Goal: Find specific page/section: Find specific page/section

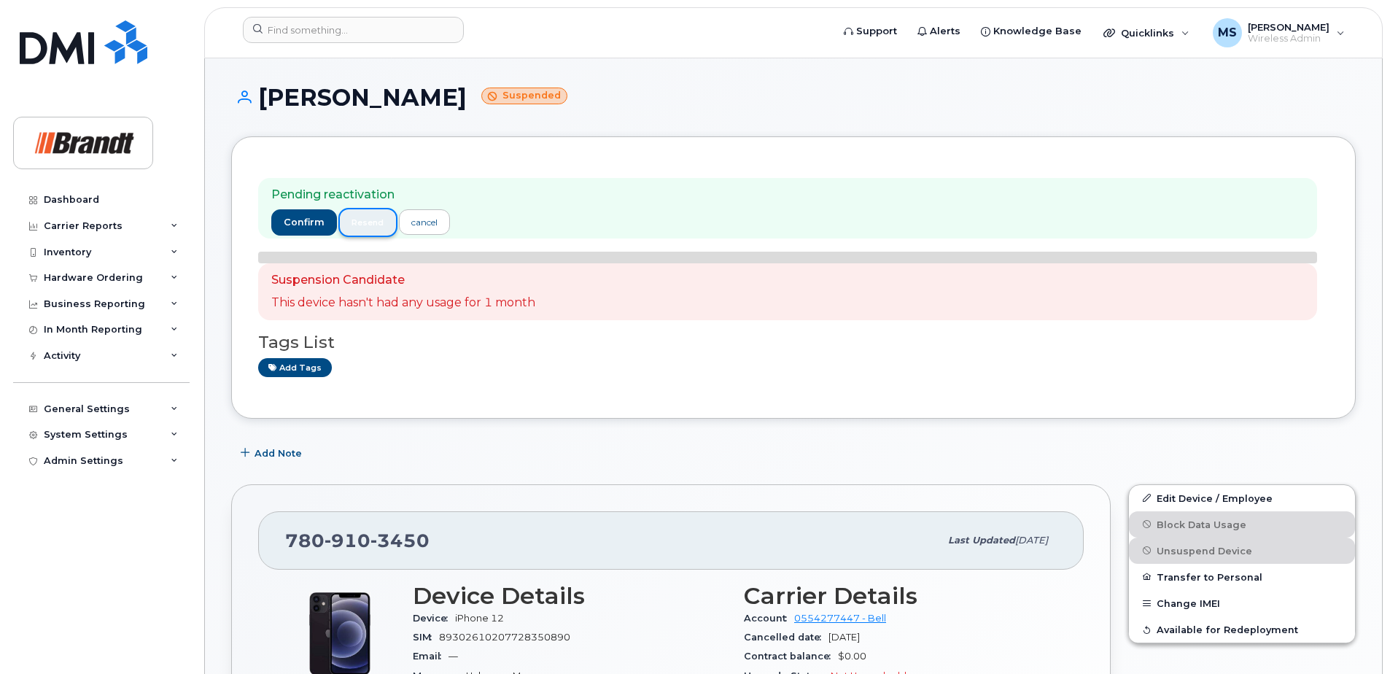
click at [392, 228] on button "resend" at bounding box center [368, 222] width 57 height 26
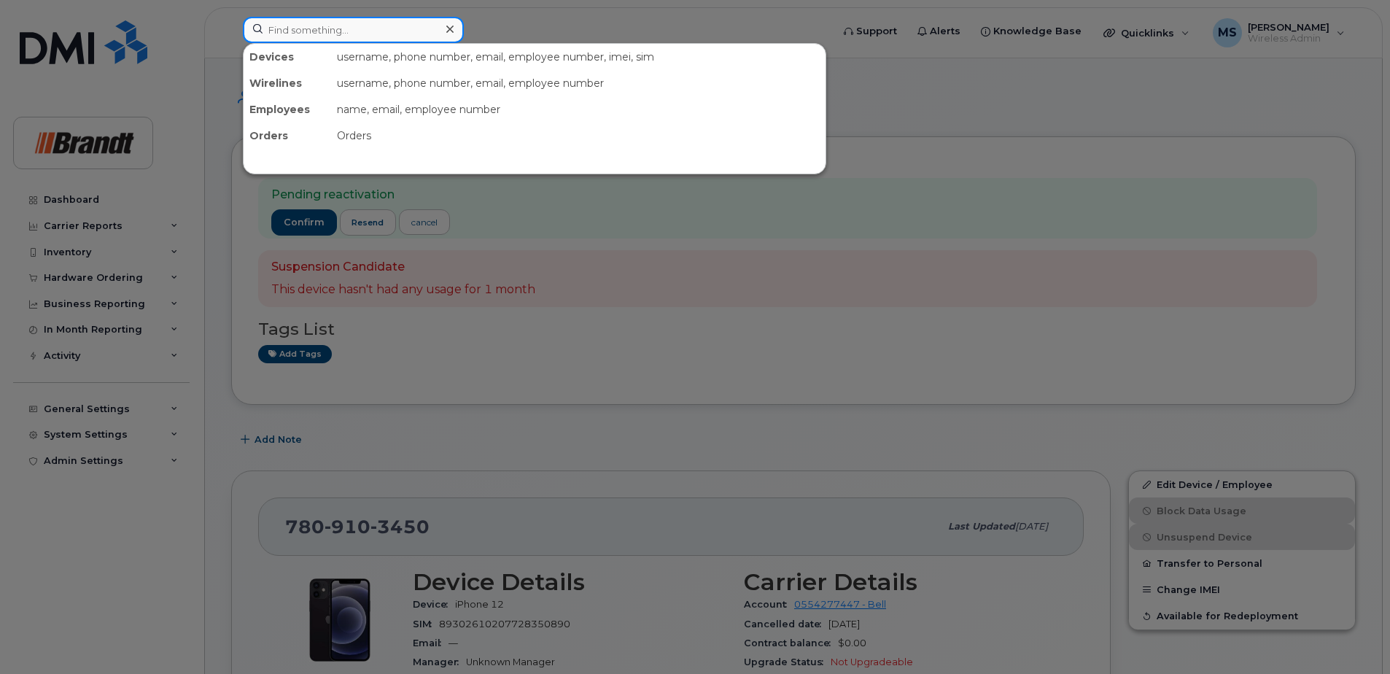
paste input "9055163547"
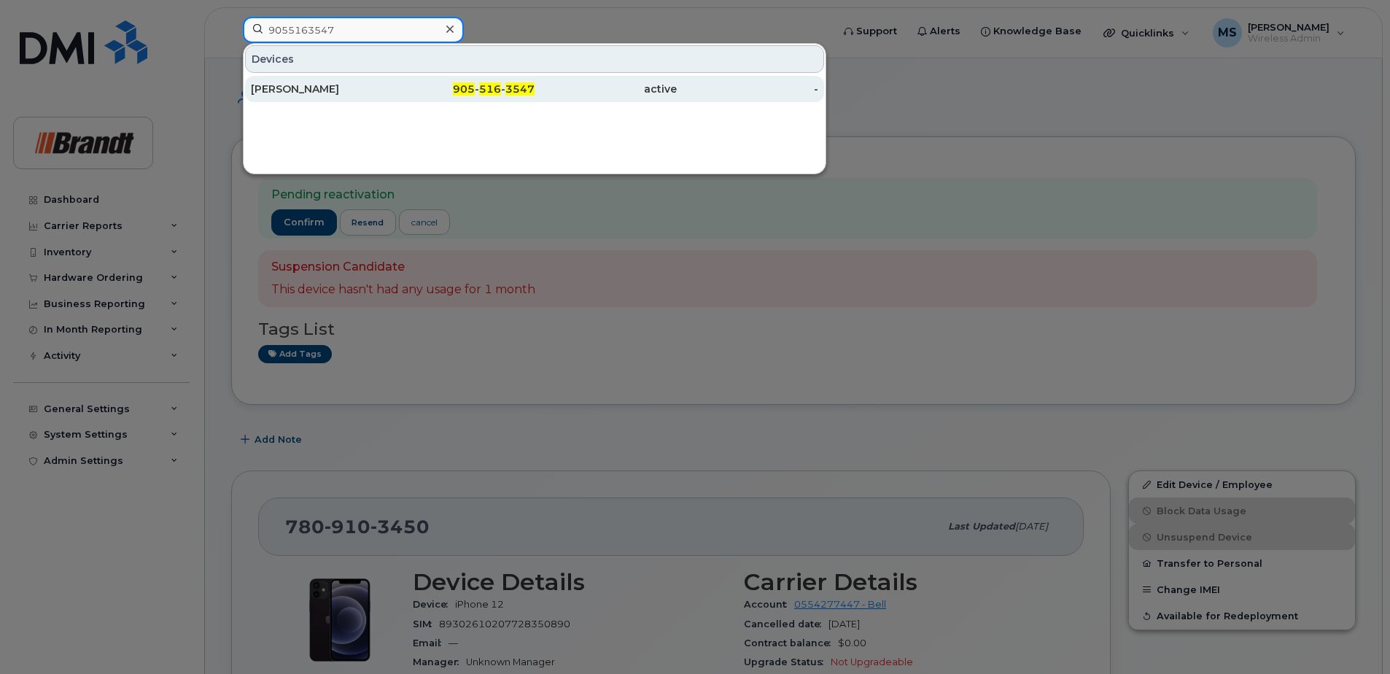
type input "9055163547"
click at [371, 93] on div "Allan Horning" at bounding box center [322, 89] width 142 height 15
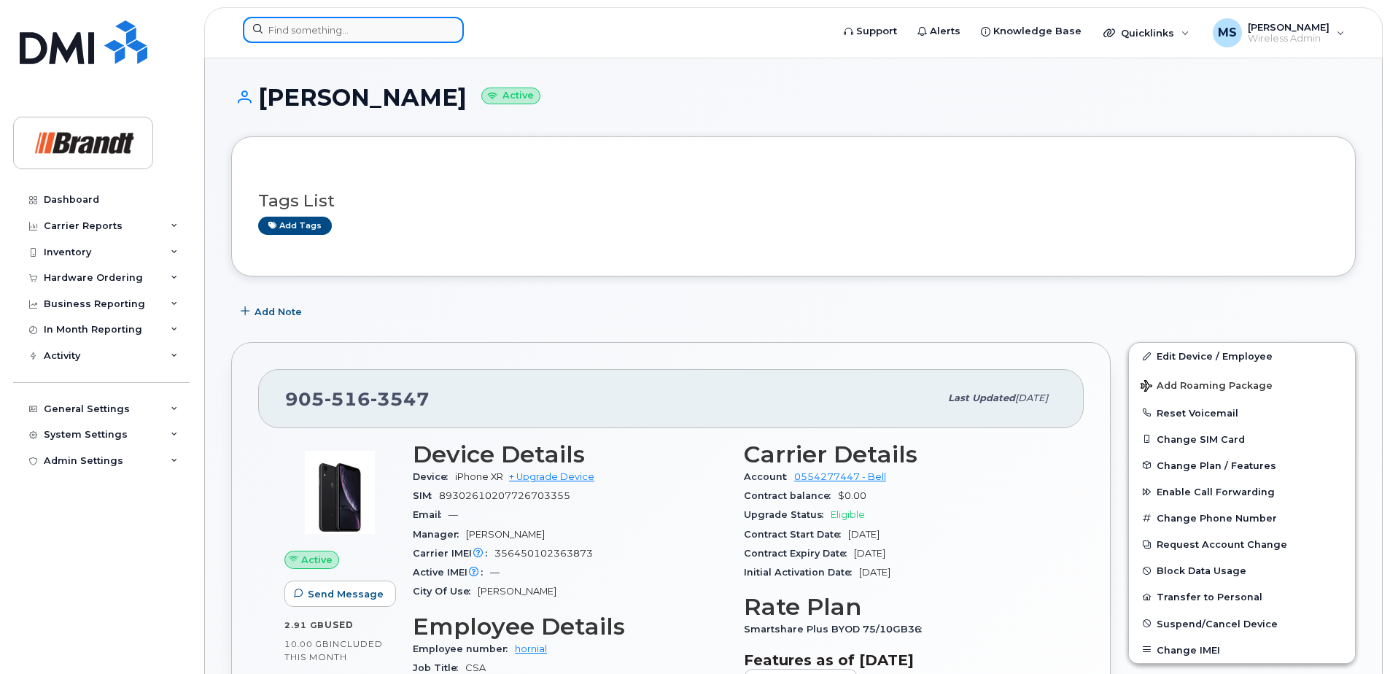
click at [301, 27] on input at bounding box center [353, 30] width 221 height 26
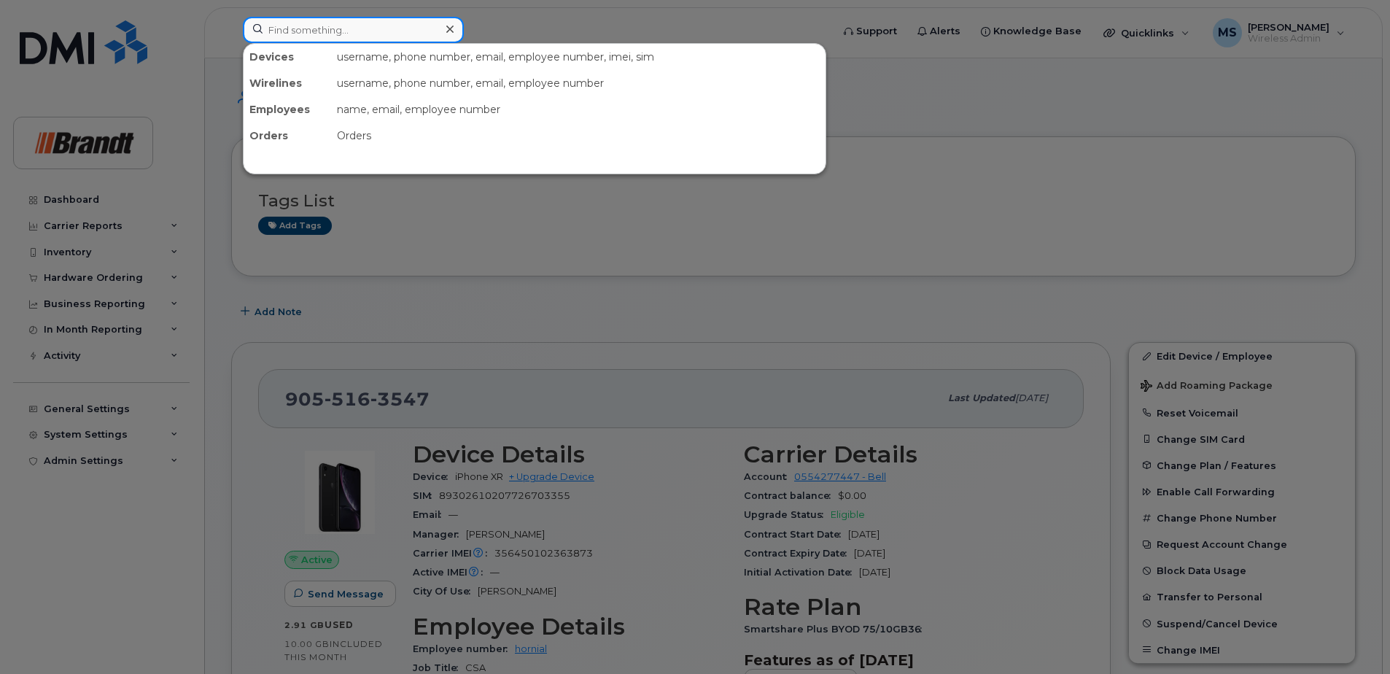
click at [355, 39] on input at bounding box center [353, 30] width 221 height 26
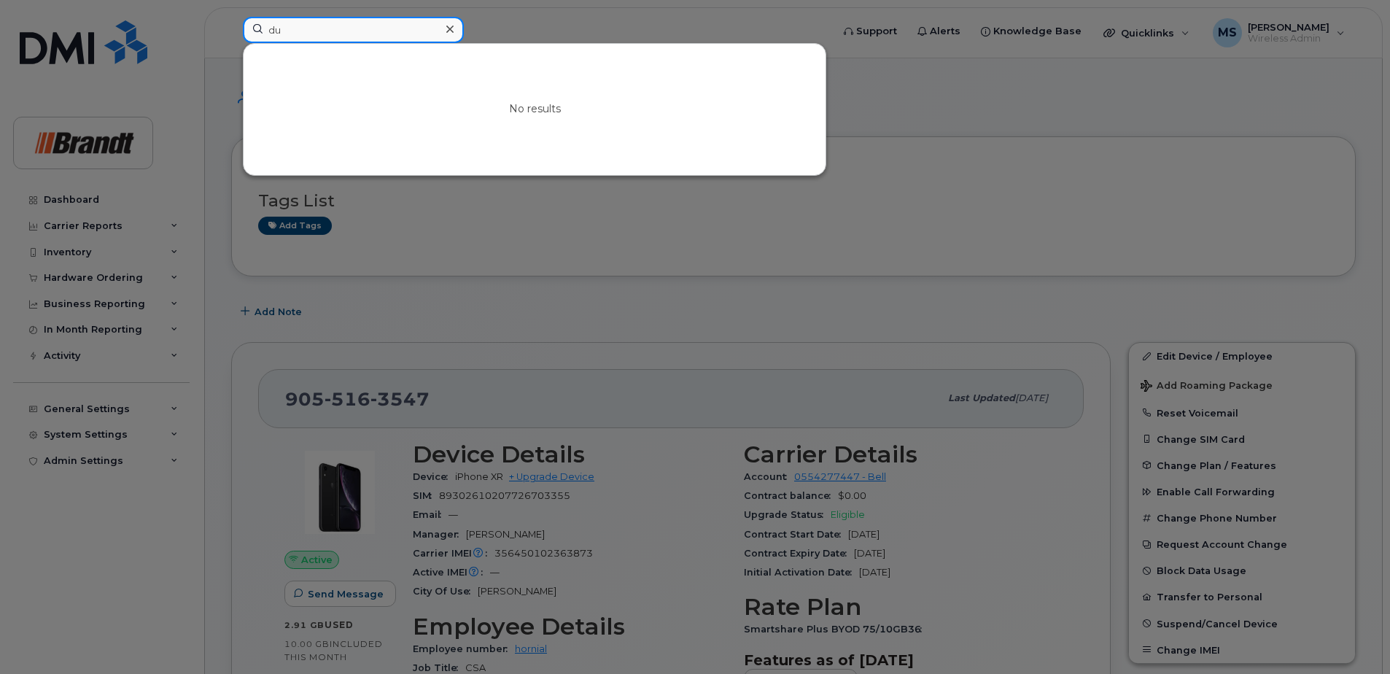
type input "d"
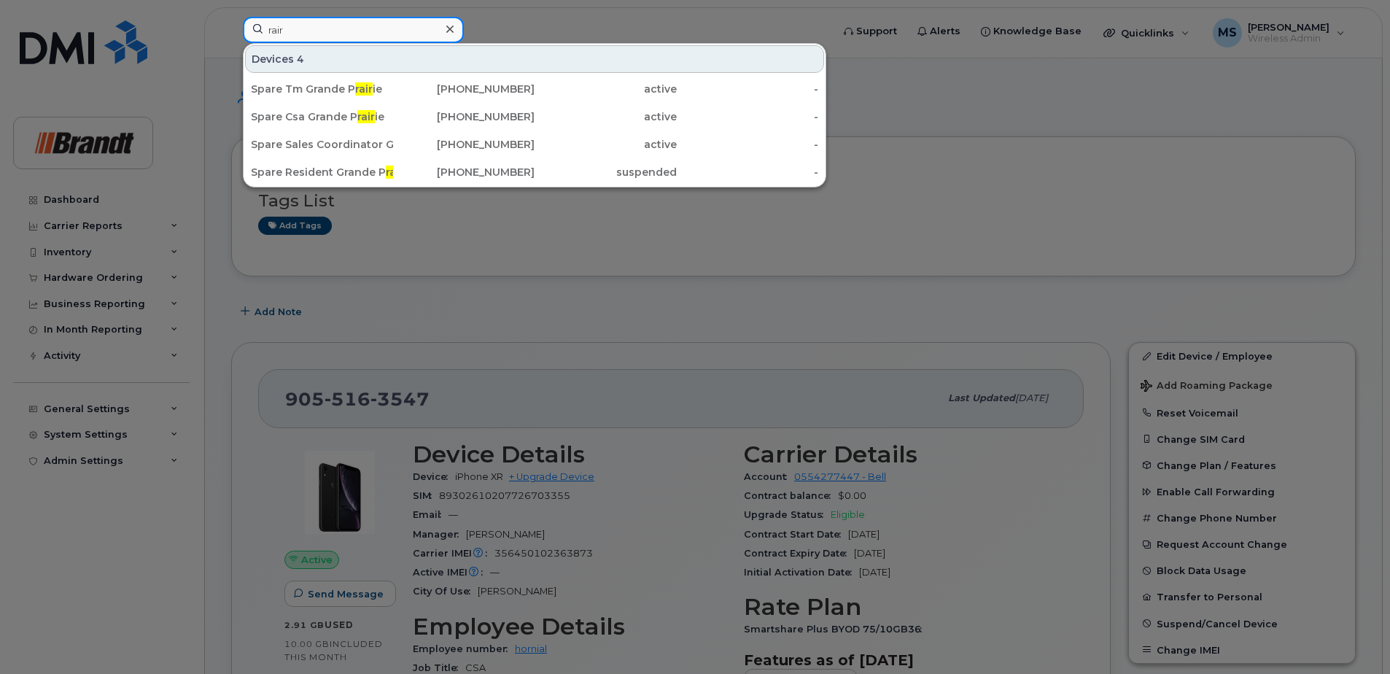
type input "rair"
click at [453, 26] on icon at bounding box center [449, 29] width 7 height 7
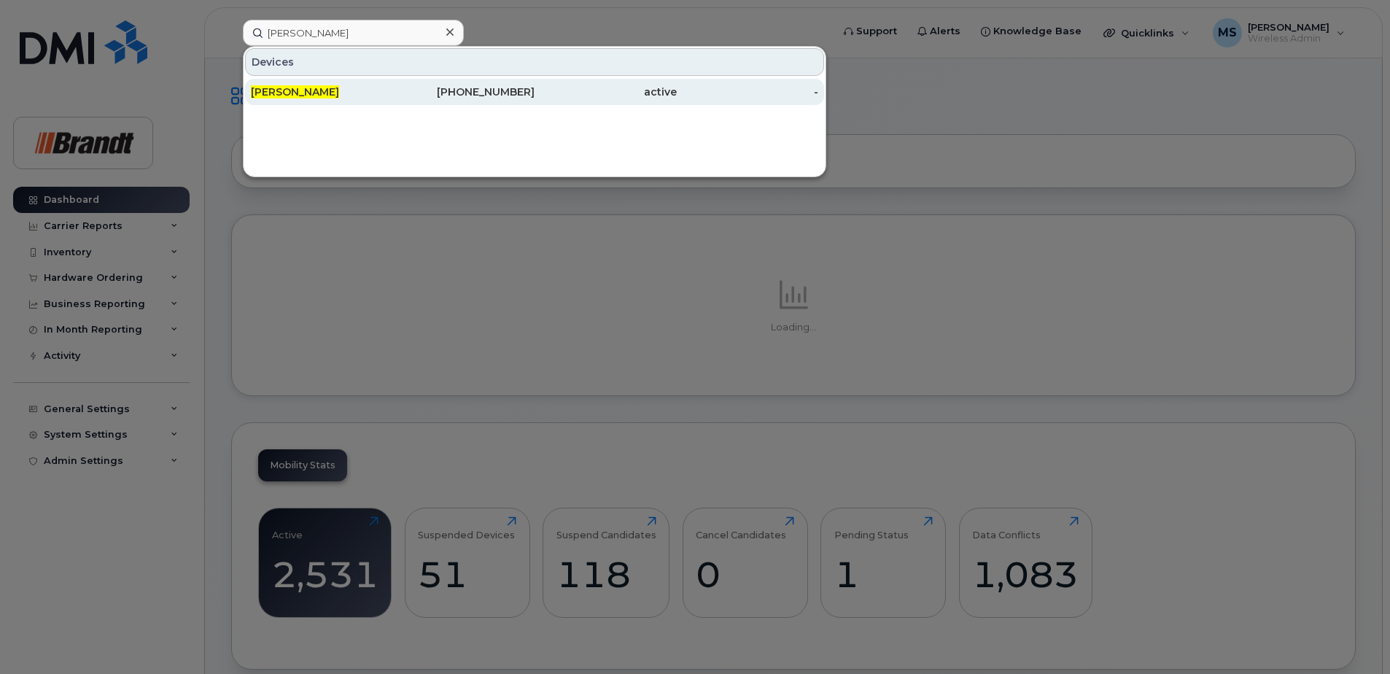
type input "[PERSON_NAME]"
click at [465, 96] on div "905-730-2663" at bounding box center [464, 92] width 142 height 15
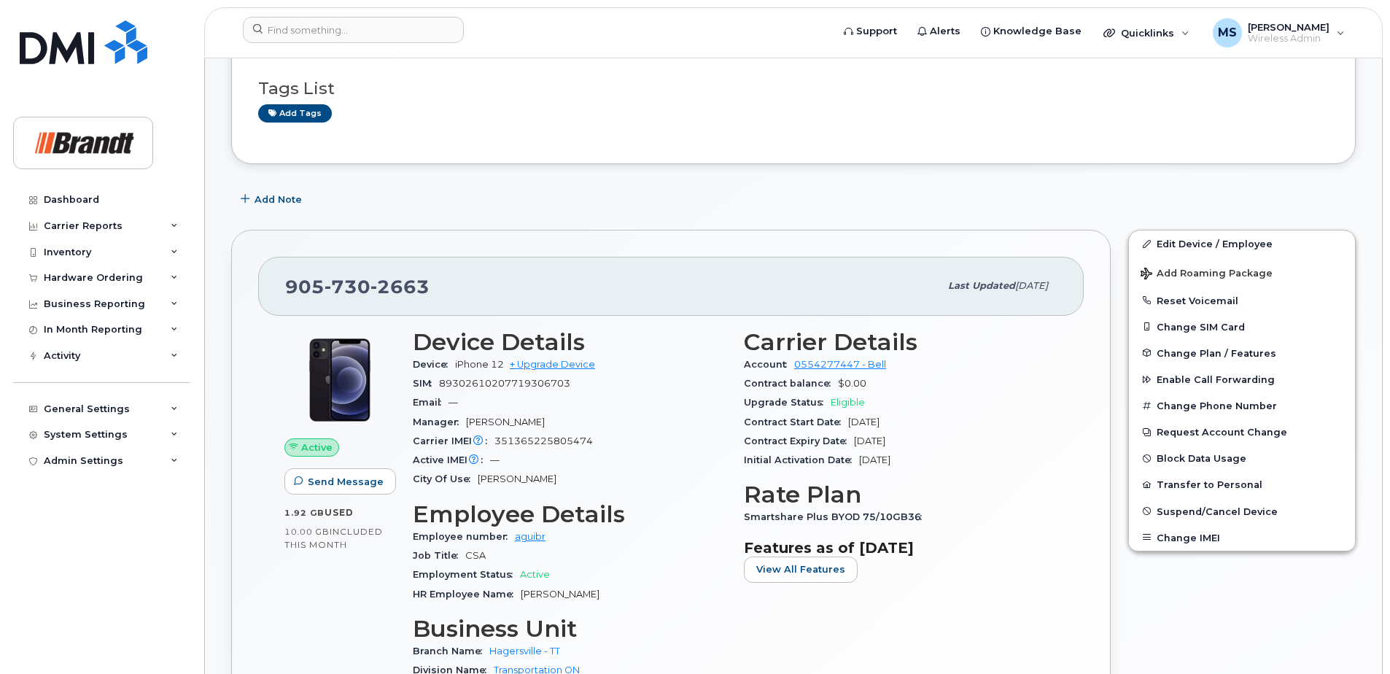
scroll to position [146, 0]
